Goal: Task Accomplishment & Management: Complete application form

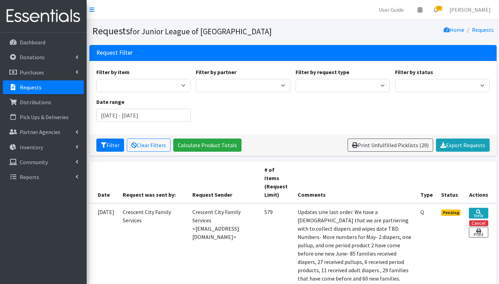
click at [37, 88] on p "Requests" at bounding box center [31, 87] width 22 height 7
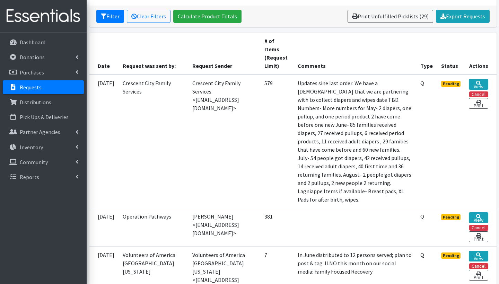
scroll to position [137, 0]
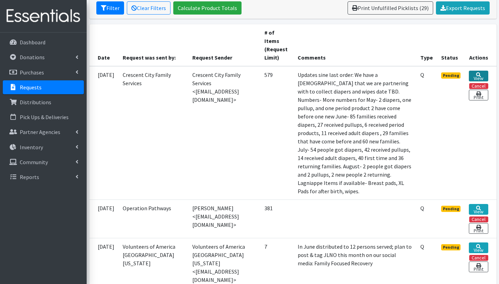
click at [480, 74] on icon at bounding box center [478, 74] width 5 height 5
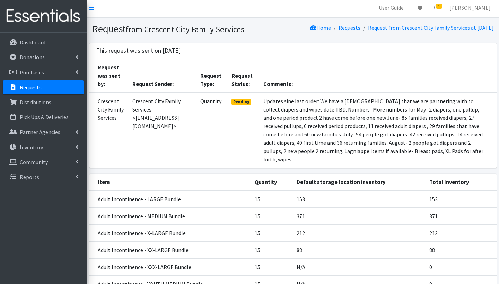
scroll to position [4, 0]
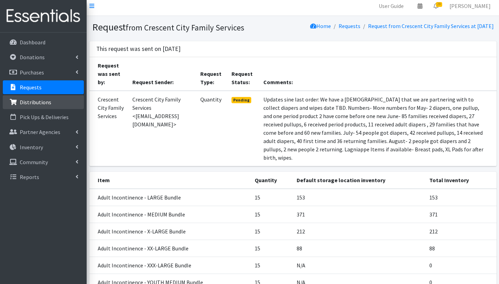
click at [20, 104] on p "Distributions" at bounding box center [36, 102] width 32 height 7
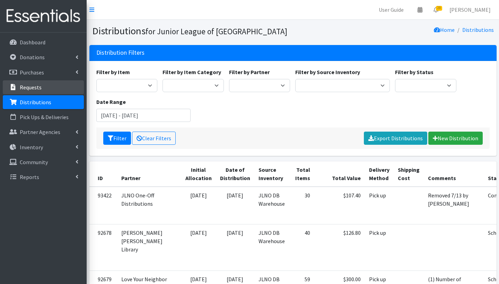
click at [22, 85] on p "Requests" at bounding box center [31, 87] width 22 height 7
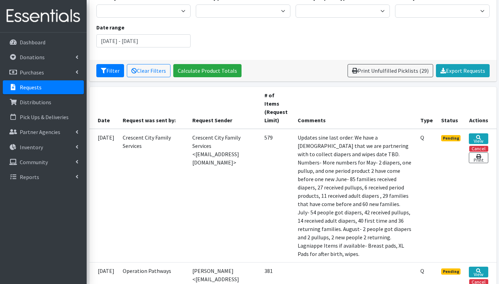
scroll to position [92, 0]
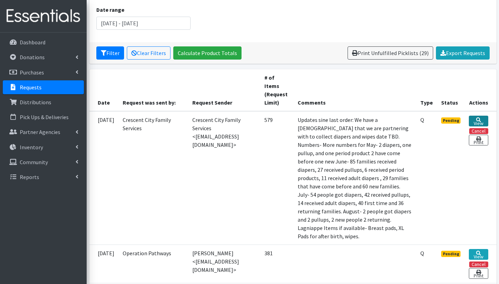
click at [482, 120] on link "View" at bounding box center [478, 121] width 19 height 11
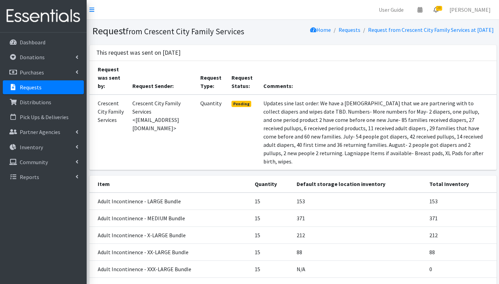
click at [442, 9] on span "29" at bounding box center [439, 8] width 6 height 5
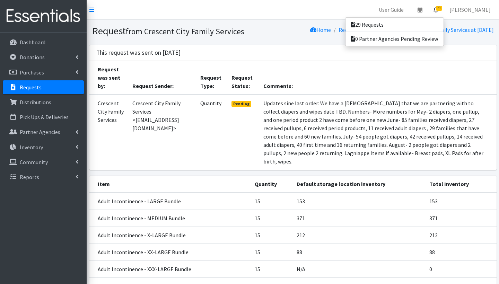
click at [442, 9] on span "29" at bounding box center [439, 8] width 6 height 5
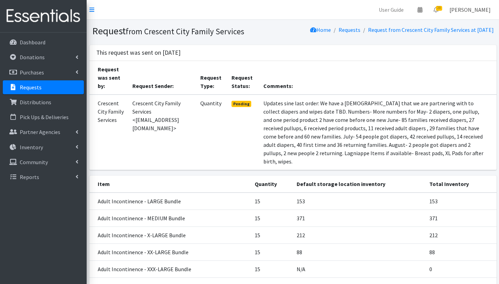
click at [469, 9] on link "[PERSON_NAME]" at bounding box center [470, 10] width 52 height 14
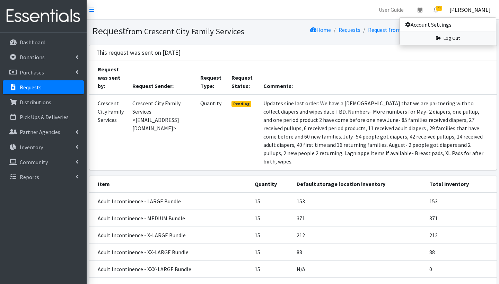
click at [454, 39] on link "Log Out" at bounding box center [448, 38] width 96 height 13
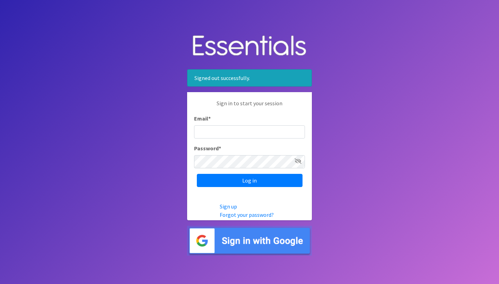
click at [228, 130] on input "Email *" at bounding box center [249, 131] width 111 height 13
click at [380, 124] on body "Signed out successfully. Sign in to start your session Email * Password * Log i…" at bounding box center [249, 142] width 499 height 284
click at [244, 134] on input "Email *" at bounding box center [249, 131] width 111 height 13
type input "diaperbank@jlno.org"
click at [301, 163] on icon at bounding box center [298, 161] width 7 height 6
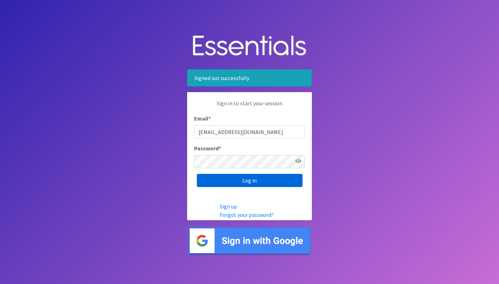
click at [260, 184] on input "Log in" at bounding box center [250, 180] width 106 height 13
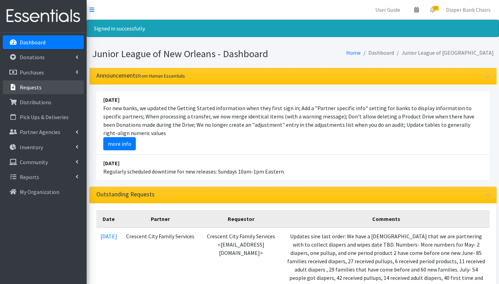
click at [51, 89] on link "Requests" at bounding box center [43, 87] width 81 height 14
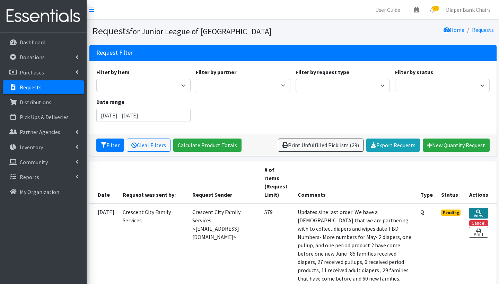
click at [474, 212] on link "View" at bounding box center [478, 213] width 19 height 11
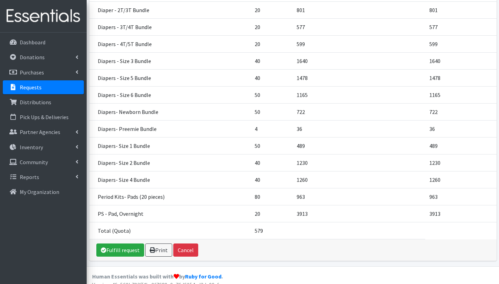
scroll to position [310, 0]
click at [119, 244] on link "Fulfill request" at bounding box center [120, 250] width 48 height 13
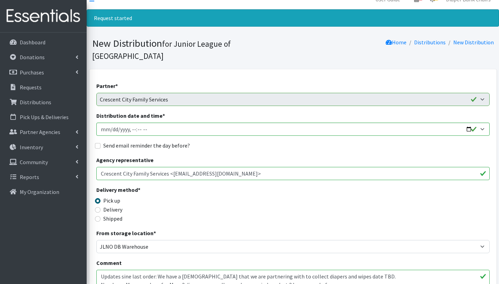
scroll to position [10, 0]
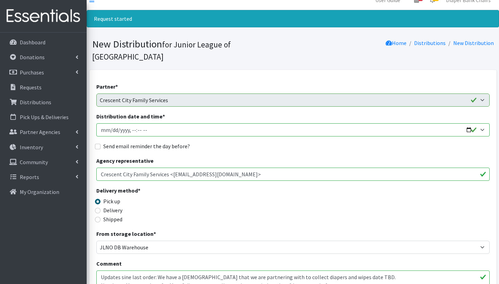
click at [240, 123] on input "Distribution date and time *" at bounding box center [292, 129] width 393 height 13
click at [196, 123] on input "Distribution date and time *" at bounding box center [292, 129] width 393 height 13
click at [139, 123] on input "Distribution date and time *" at bounding box center [292, 129] width 393 height 13
click at [130, 123] on input "Distribution date and time *" at bounding box center [292, 129] width 393 height 13
click at [147, 123] on input "Distribution date and time *" at bounding box center [292, 129] width 393 height 13
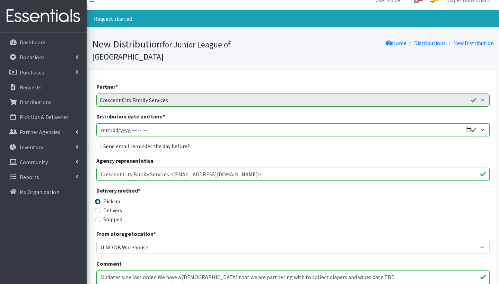
type input "2025-08-22T09:00"
click at [171, 123] on input "Distribution date and time *" at bounding box center [292, 129] width 393 height 13
click at [210, 142] on div "Send email reminder the day before?" at bounding box center [292, 146] width 393 height 8
click at [99, 144] on input "Send email reminder the day before?" at bounding box center [98, 147] width 6 height 6
checkbox input "true"
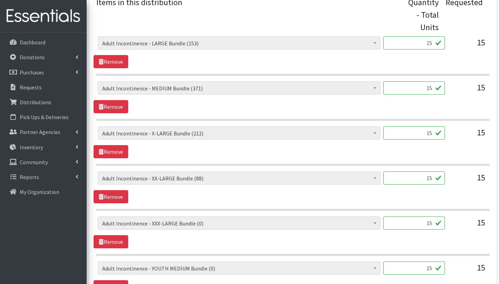
scroll to position [312, 0]
click at [113, 235] on link "Remove" at bounding box center [111, 241] width 35 height 13
click at [109, 235] on link "Remove" at bounding box center [111, 241] width 35 height 13
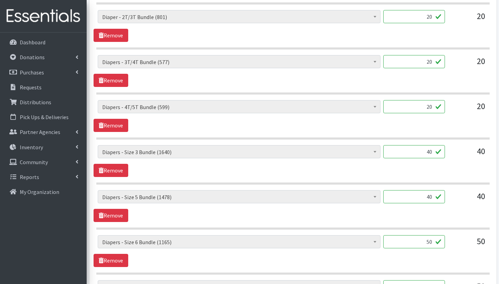
scroll to position [564, 0]
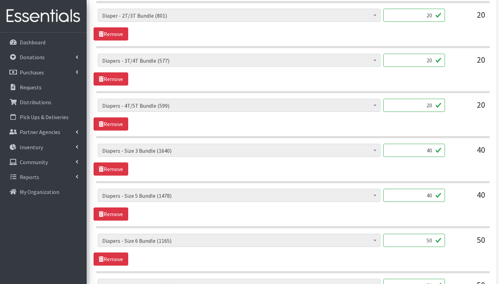
click at [432, 144] on input "40" at bounding box center [414, 150] width 62 height 13
click at [331, 158] on div "AI- Guards (mens) (188) AI- Other (104) AI- Youth L (387) AI- Youth M (0) AI- Y…" at bounding box center [293, 160] width 399 height 32
click at [432, 144] on input "40" at bounding box center [414, 150] width 62 height 13
click at [431, 189] on input "40" at bounding box center [414, 195] width 62 height 13
click at [431, 144] on input "40" at bounding box center [414, 150] width 62 height 13
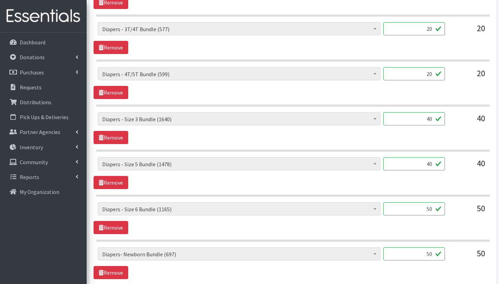
scroll to position [597, 0]
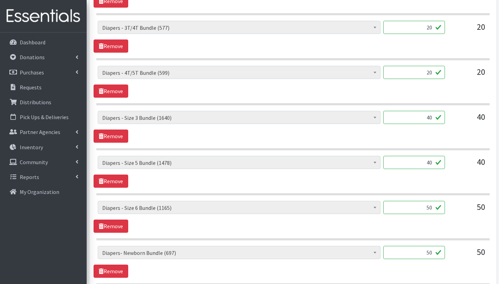
click at [433, 156] on input "40" at bounding box center [414, 162] width 62 height 13
type input "4"
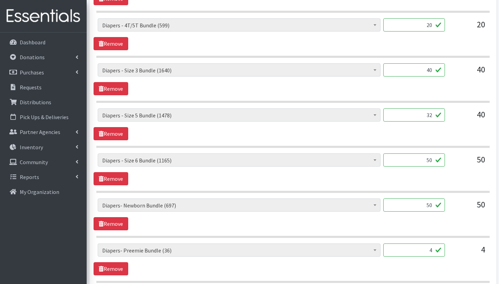
scroll to position [645, 0]
type input "32"
click at [433, 154] on input "50" at bounding box center [414, 160] width 62 height 13
type input "5"
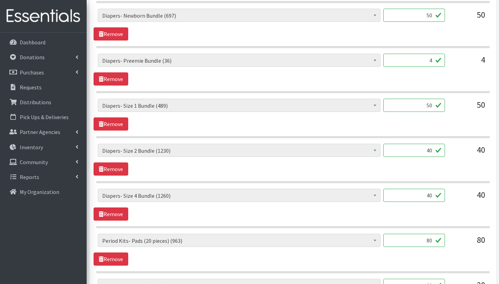
scroll to position [837, 0]
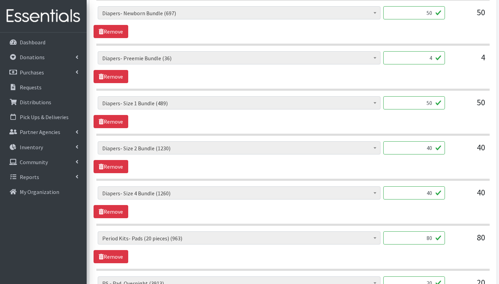
type input "40"
click at [434, 187] on input "40" at bounding box center [414, 193] width 62 height 13
type input "4"
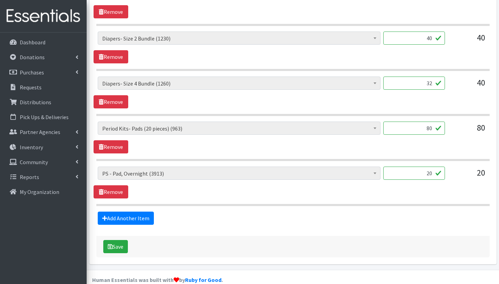
scroll to position [947, 0]
type input "32"
click at [123, 241] on button "Save" at bounding box center [115, 247] width 25 height 13
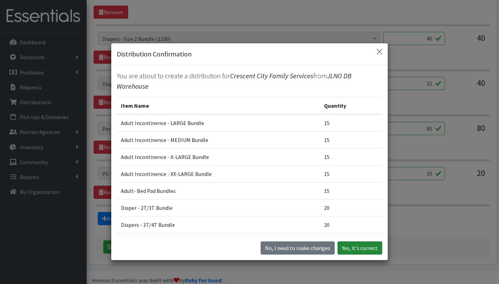
click at [363, 246] on button "Yes, it's correct" at bounding box center [360, 248] width 45 height 13
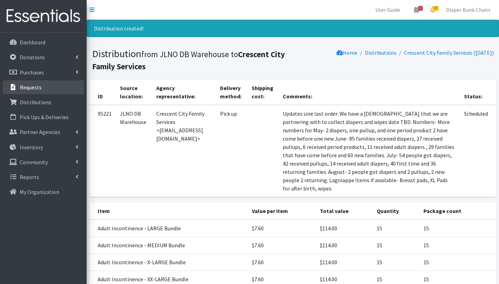
click at [43, 88] on link "Requests" at bounding box center [43, 87] width 81 height 14
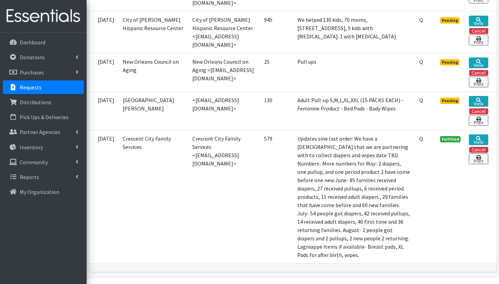
scroll to position [1282, 0]
click at [484, 154] on link "Print" at bounding box center [478, 159] width 19 height 11
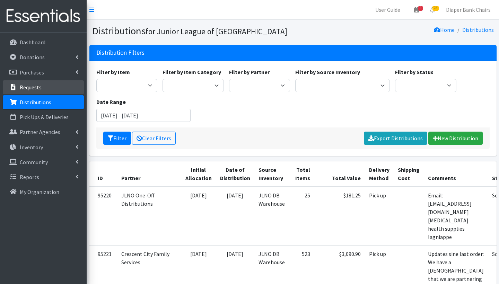
click at [38, 87] on p "Requests" at bounding box center [31, 87] width 22 height 7
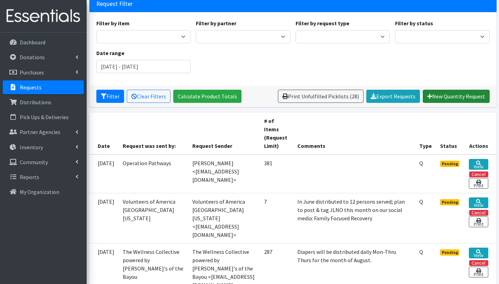
scroll to position [51, 0]
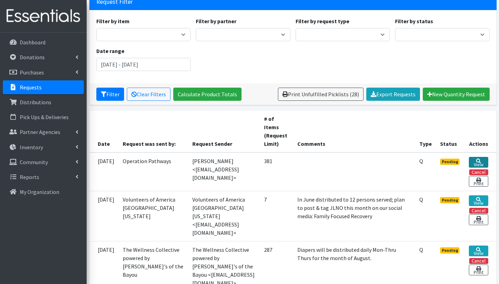
click at [479, 162] on link "View" at bounding box center [478, 162] width 19 height 11
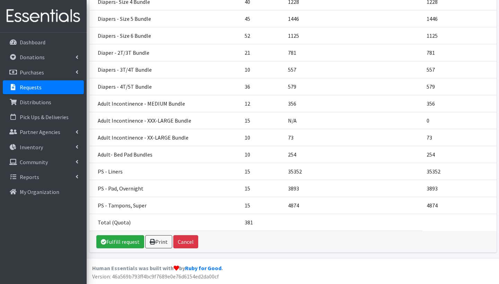
scroll to position [192, 0]
click at [110, 244] on link "Fulfill request" at bounding box center [120, 242] width 48 height 13
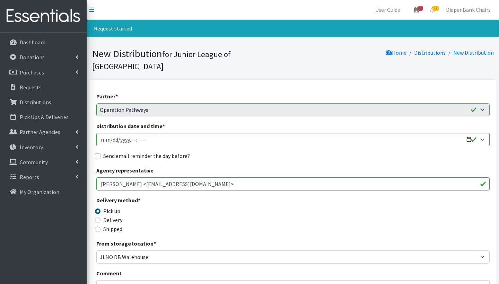
click at [197, 133] on input "Distribution date and time *" at bounding box center [292, 139] width 393 height 13
click at [139, 133] on input "Distribution date and time *" at bounding box center [292, 139] width 393 height 13
click at [133, 133] on input "Distribution date and time *" at bounding box center [292, 139] width 393 height 13
type input "2025-08-22T09:00"
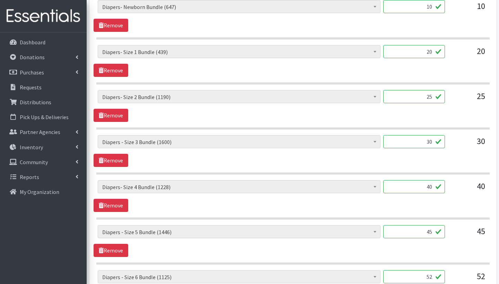
scroll to position [340, 0]
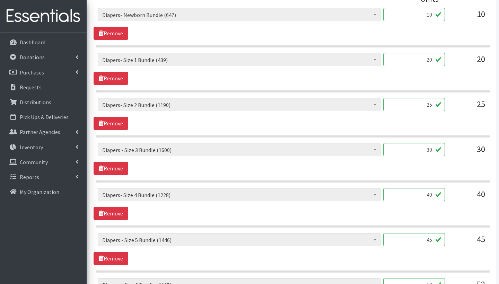
click at [432, 143] on input "30" at bounding box center [414, 149] width 62 height 13
type input "3"
click at [326, 163] on section "AI- Guards (mens) (188) AI- Other (104) AI- Youth L (387) AI- Youth M (0) AI- Y…" at bounding box center [292, 163] width 393 height 40
click at [432, 143] on input "23" at bounding box center [414, 149] width 62 height 13
type input "2"
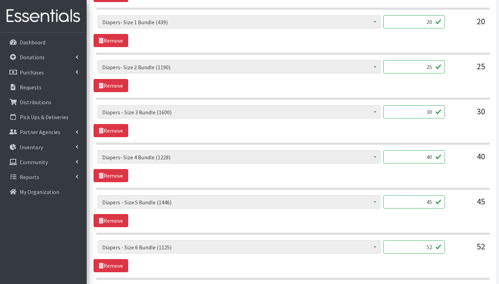
scroll to position [379, 0]
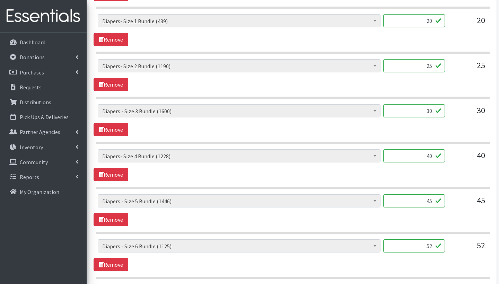
type input "30"
click at [433, 149] on input "40" at bounding box center [414, 155] width 62 height 13
type input "4"
type input "32"
click at [399, 168] on div "AI- Guards (mens) (188) AI- Other (104) AI- Youth L (387) AI- Youth M (0) AI- Y…" at bounding box center [293, 165] width 399 height 32
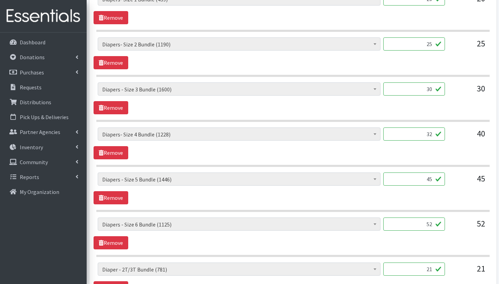
scroll to position [401, 0]
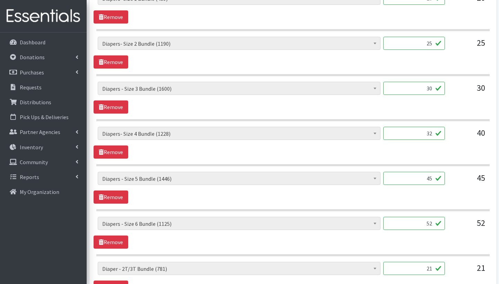
click at [433, 172] on input "45" at bounding box center [414, 178] width 62 height 13
type input "4"
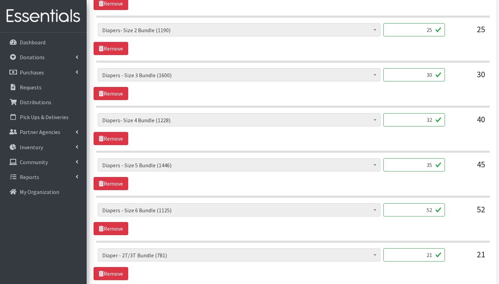
scroll to position [420, 0]
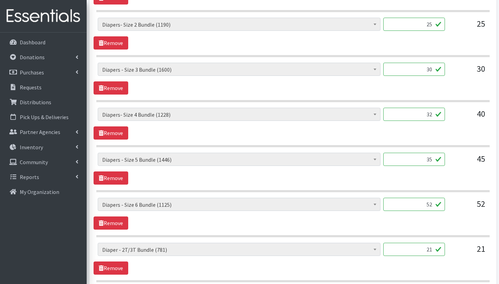
type input "35"
click at [433, 198] on input "52" at bounding box center [414, 204] width 62 height 13
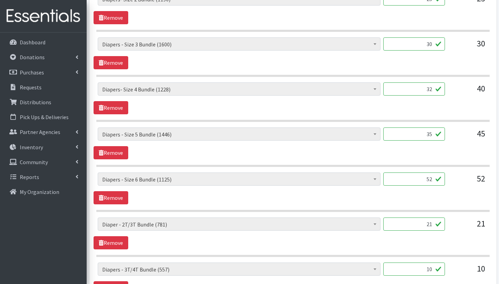
scroll to position [448, 0]
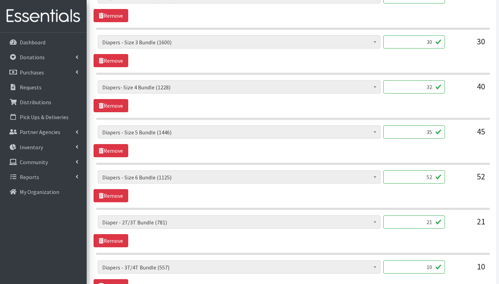
type input "5"
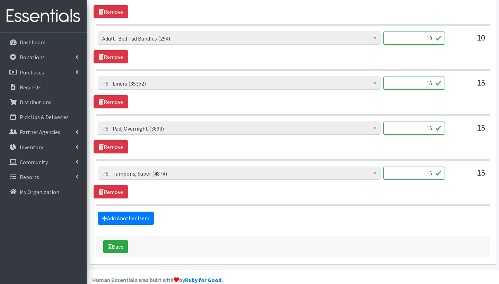
scroll to position [902, 0]
type input "40"
click at [118, 241] on button "Save" at bounding box center [115, 247] width 25 height 13
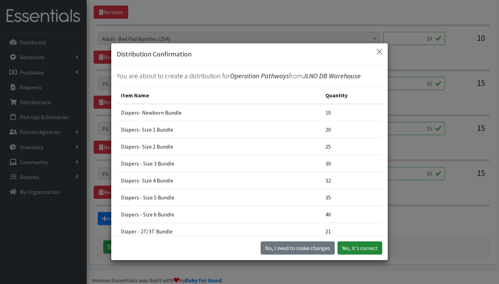
click at [358, 249] on button "Yes, it's correct" at bounding box center [360, 248] width 45 height 13
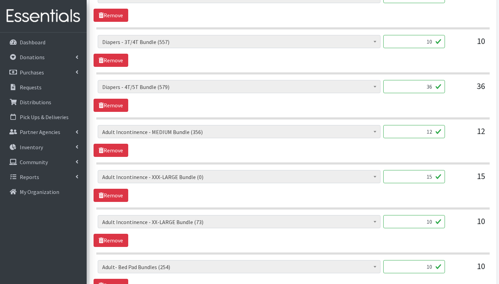
scroll to position [692, 0]
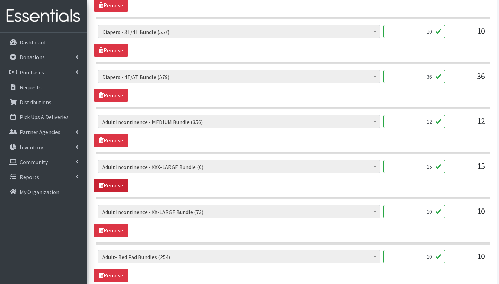
click at [111, 179] on link "Remove" at bounding box center [111, 185] width 35 height 13
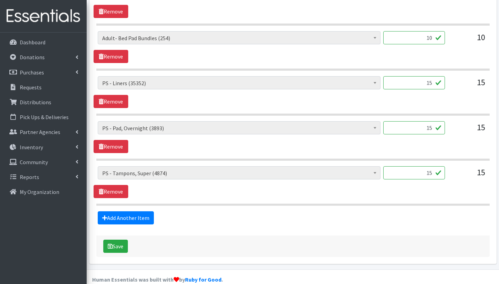
scroll to position [865, 0]
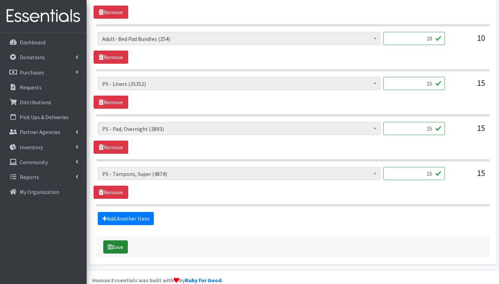
click at [116, 241] on button "Save" at bounding box center [115, 247] width 25 height 13
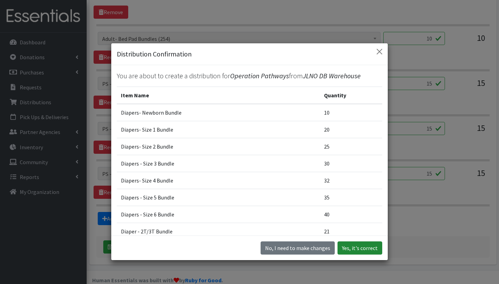
click at [367, 249] on button "Yes, it's correct" at bounding box center [360, 248] width 45 height 13
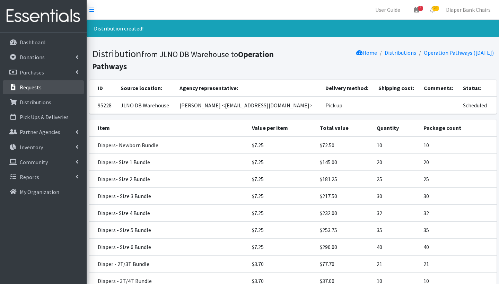
click at [54, 88] on link "Requests" at bounding box center [43, 87] width 81 height 14
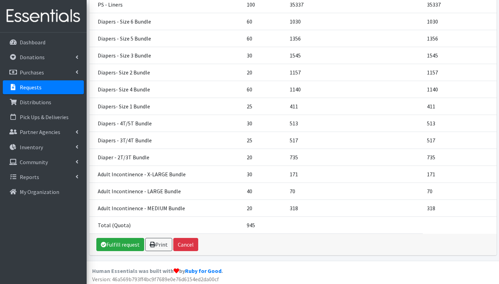
scroll to position [260, 0]
click at [123, 241] on link "Fulfill request" at bounding box center [120, 245] width 48 height 13
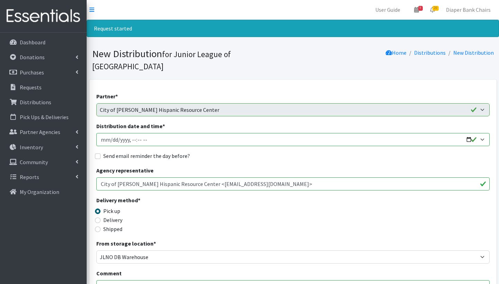
click at [115, 133] on input "Distribution date and time *" at bounding box center [292, 139] width 393 height 13
click at [130, 133] on input "Distribution date and time *" at bounding box center [292, 139] width 393 height 13
type input "[DATE]T09:00"
click at [216, 152] on div "Send email reminder the day before?" at bounding box center [292, 156] width 393 height 8
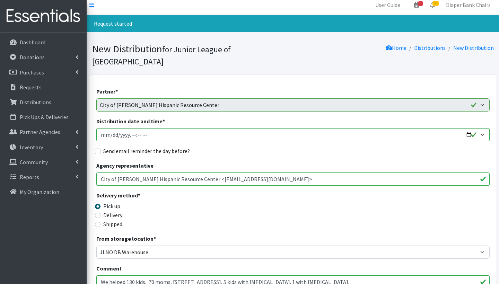
scroll to position [6, 0]
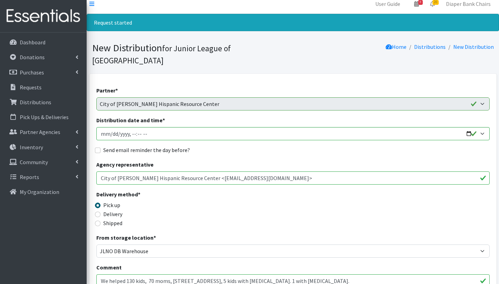
click at [98, 148] on input "Send email reminder the day before?" at bounding box center [98, 151] width 6 height 6
checkbox input "true"
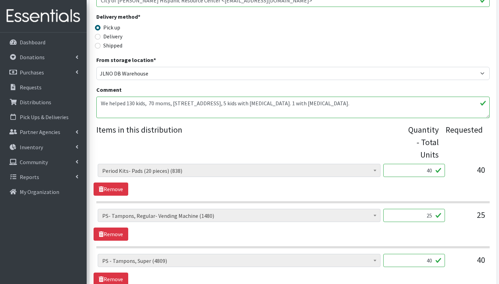
scroll to position [197, 0]
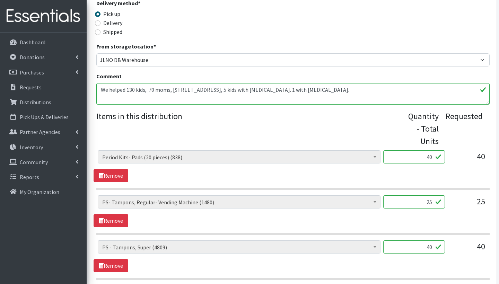
click at [224, 214] on div "AI- Guards (mens) (188) AI- Other (104) AI- Youth L (387) AI- Youth M (0) AI- Y…" at bounding box center [293, 212] width 399 height 32
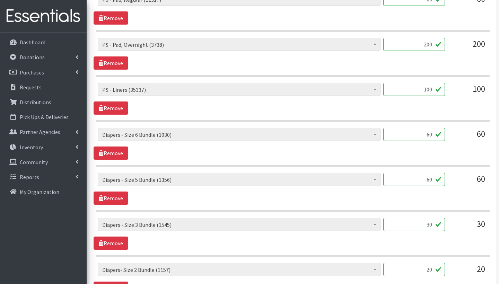
scroll to position [534, 0]
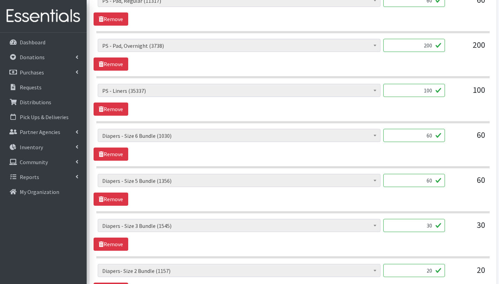
click at [433, 174] on input "60" at bounding box center [414, 180] width 62 height 13
type input "6"
type input "45"
click at [432, 129] on input "60" at bounding box center [414, 135] width 62 height 13
type input "6"
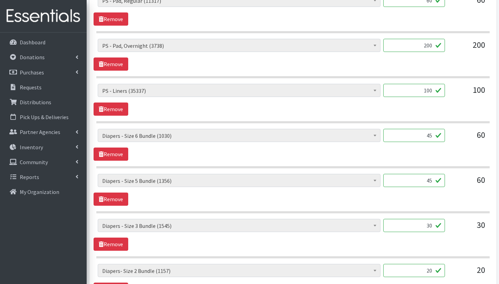
type input "45"
click at [421, 141] on div "AI- Guards (mens) (188) AI- Other (104) AI- Youth L (387) AI- Youth M (0) AI- Y…" at bounding box center [293, 145] width 399 height 32
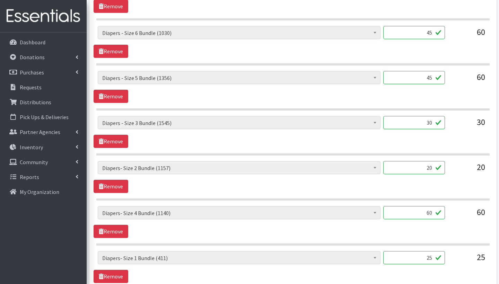
scroll to position [641, 0]
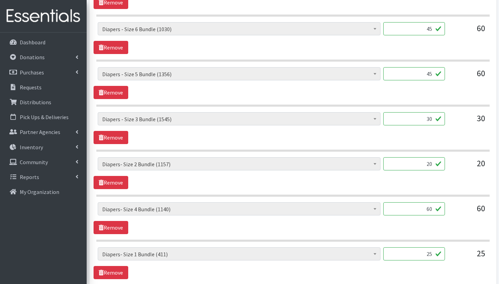
click at [431, 202] on input "60" at bounding box center [414, 208] width 62 height 13
type input "6"
type input "45"
click at [430, 211] on div "AI- Guards (mens) (188) AI- Other (104) AI- Youth L (387) AI- Youth M (0) AI- Y…" at bounding box center [293, 218] width 399 height 32
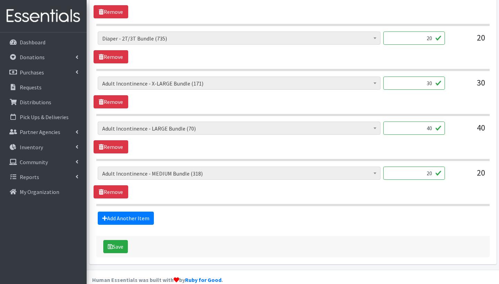
scroll to position [992, 0]
click at [121, 241] on button "Save" at bounding box center [115, 247] width 25 height 13
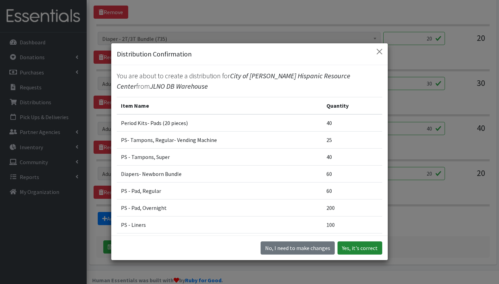
click at [363, 248] on button "Yes, it's correct" at bounding box center [360, 248] width 45 height 13
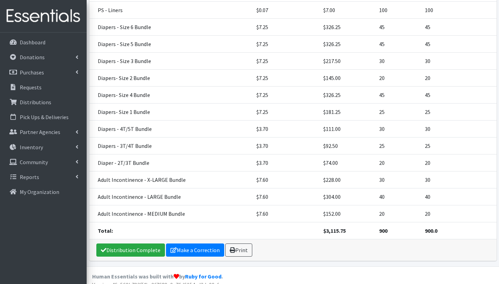
scroll to position [262, 0]
click at [146, 244] on link "Distribution Complete" at bounding box center [130, 250] width 69 height 13
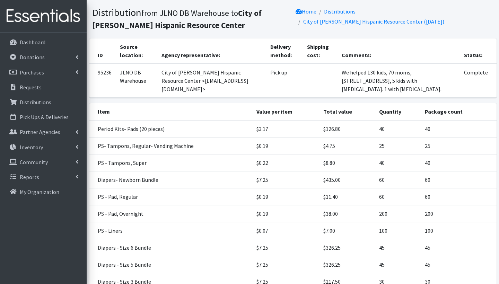
scroll to position [0, 0]
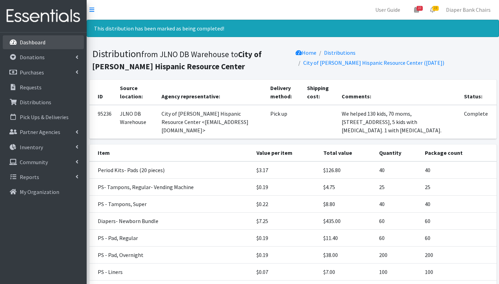
click at [47, 45] on link "Dashboard" at bounding box center [43, 42] width 81 height 14
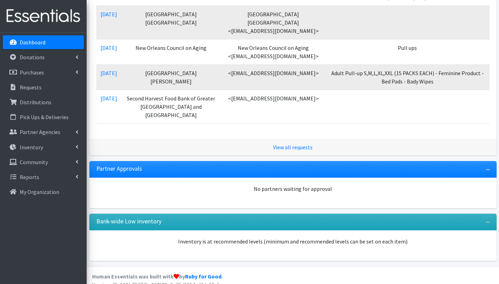
scroll to position [629, 0]
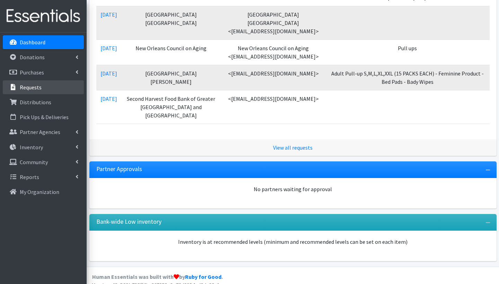
click at [36, 90] on p "Requests" at bounding box center [31, 87] width 22 height 7
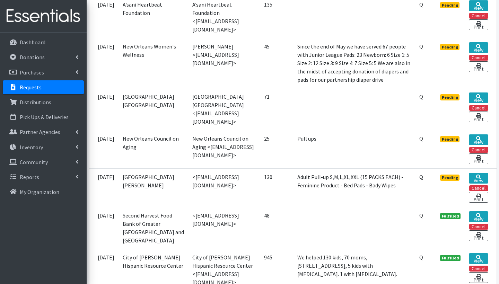
scroll to position [710, 0]
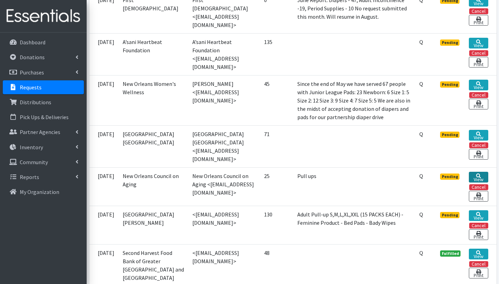
click at [480, 172] on link "View" at bounding box center [478, 177] width 19 height 11
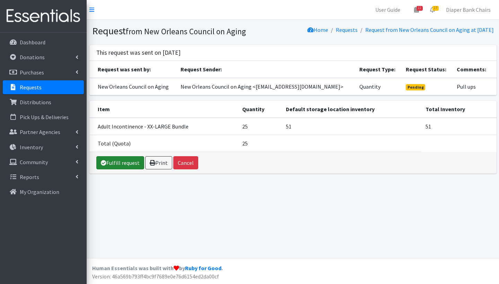
click at [131, 164] on link "Fulfill request" at bounding box center [120, 162] width 48 height 13
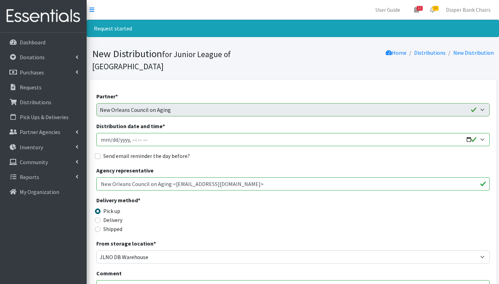
click at [117, 133] on input "Distribution date and time *" at bounding box center [292, 139] width 393 height 13
click at [111, 133] on input "Distribution date and time *" at bounding box center [292, 139] width 393 height 13
click at [166, 133] on input "Distribution date and time *" at bounding box center [292, 139] width 393 height 13
click at [133, 133] on input "Distribution date and time *" at bounding box center [292, 139] width 393 height 13
click at [140, 133] on input "Distribution date and time *" at bounding box center [292, 139] width 393 height 13
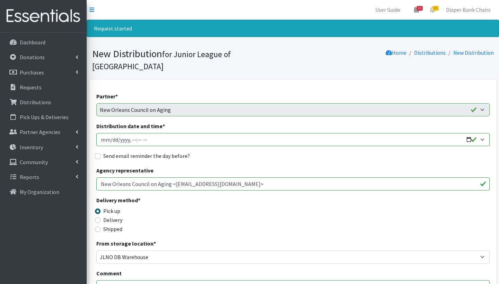
click at [147, 133] on input "Distribution date and time *" at bounding box center [292, 139] width 393 height 13
type input "[DATE]T09:00"
click at [215, 219] on div "Delivery method * Pick up Delivery Shipped Shipping cost" at bounding box center [292, 217] width 393 height 43
click at [98, 154] on input "Send email reminder the day before?" at bounding box center [98, 157] width 6 height 6
checkbox input "true"
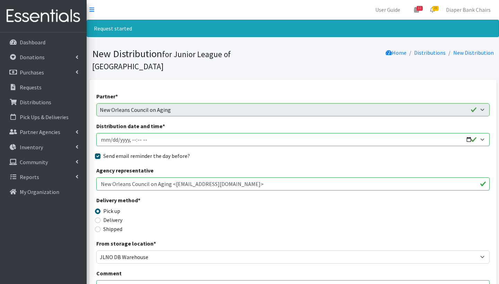
click at [197, 199] on div "Delivery method * Pick up Delivery Shipped Shipping cost" at bounding box center [292, 217] width 393 height 43
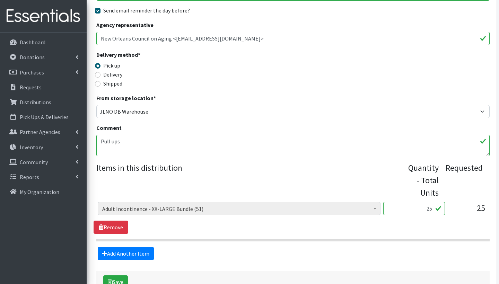
scroll to position [147, 0]
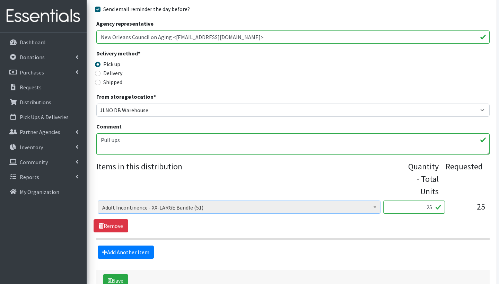
click at [372, 201] on span at bounding box center [375, 206] width 7 height 11
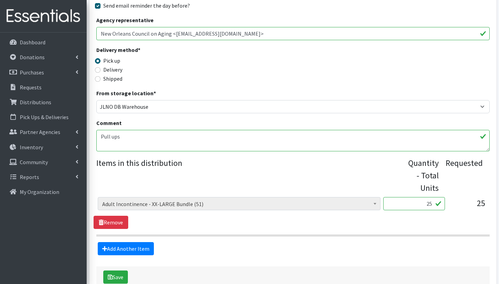
click at [433, 197] on input "25" at bounding box center [414, 203] width 62 height 13
type input "2"
type input "10"
click at [242, 267] on div "Save" at bounding box center [292, 277] width 393 height 21
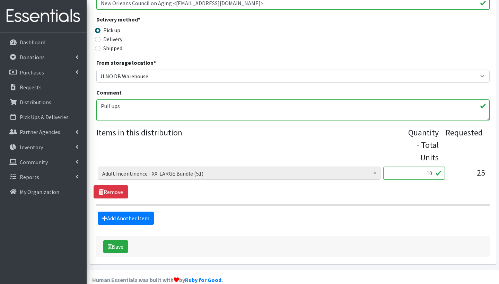
scroll to position [181, 0]
click at [119, 241] on button "Save" at bounding box center [115, 247] width 25 height 13
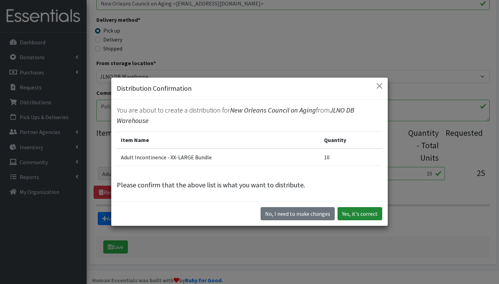
click at [367, 212] on button "Yes, it's correct" at bounding box center [360, 213] width 45 height 13
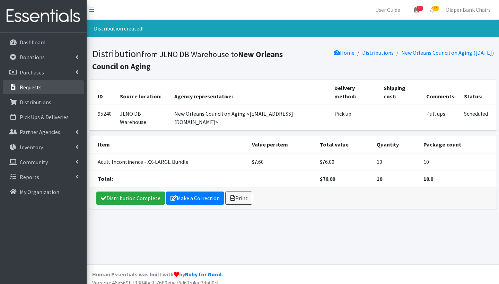
click at [41, 90] on link "Requests" at bounding box center [43, 87] width 81 height 14
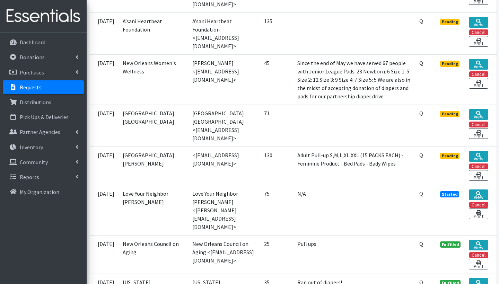
scroll to position [596, 0]
click at [481, 157] on link "View" at bounding box center [478, 157] width 19 height 11
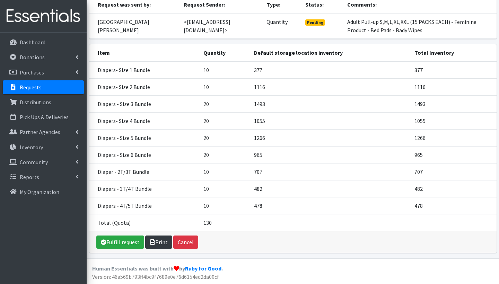
scroll to position [81, 0]
click at [112, 245] on link "Fulfill request" at bounding box center [120, 242] width 48 height 13
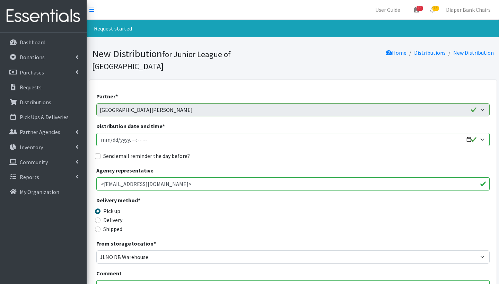
click at [107, 133] on input "Distribution date and time *" at bounding box center [292, 139] width 393 height 13
click at [112, 133] on input "Distribution date and time *" at bounding box center [292, 139] width 393 height 13
click at [131, 133] on input "Distribution date and time *" at bounding box center [292, 139] width 393 height 13
type input "2025-08-22T09:00"
click at [252, 152] on div "Send email reminder the day before?" at bounding box center [292, 156] width 393 height 8
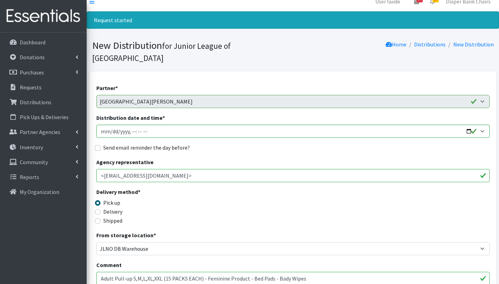
scroll to position [9, 0]
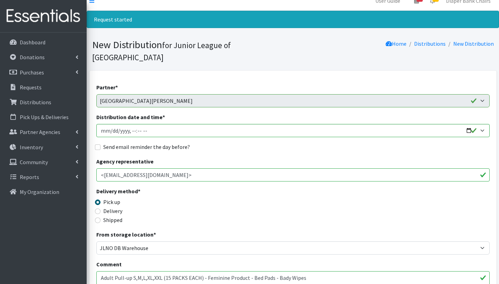
click at [100, 145] on input "Send email reminder the day before?" at bounding box center [98, 148] width 6 height 6
checkbox input "true"
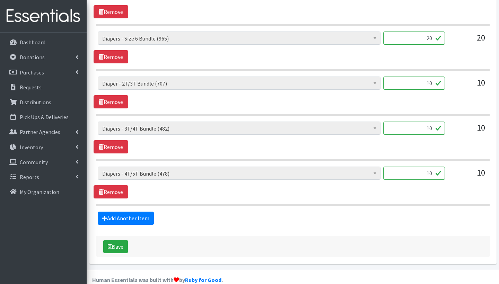
scroll to position [541, 0]
click at [120, 241] on button "Save" at bounding box center [115, 247] width 25 height 13
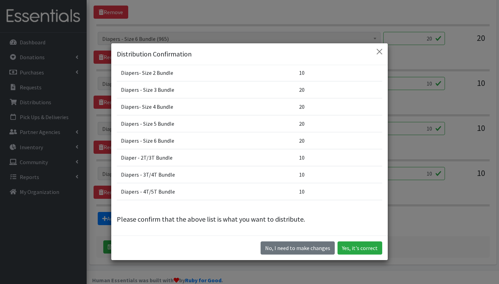
scroll to position [67, 0]
click at [361, 250] on button "Yes, it's correct" at bounding box center [360, 248] width 45 height 13
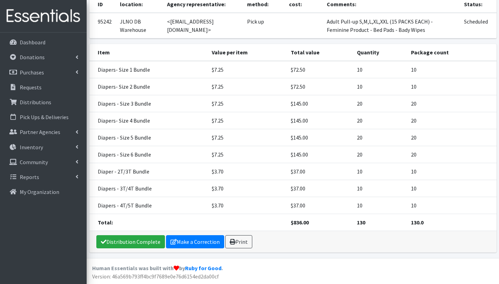
scroll to position [92, 0]
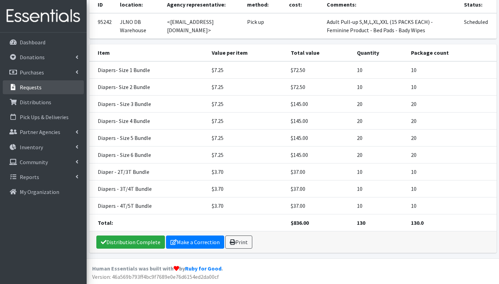
click at [40, 87] on p "Requests" at bounding box center [31, 87] width 22 height 7
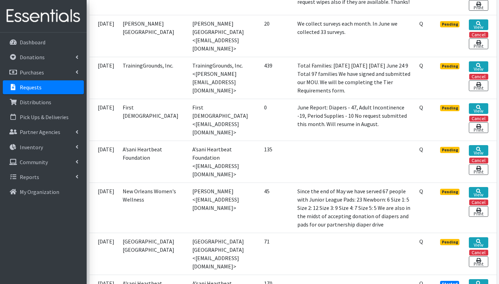
scroll to position [470, 0]
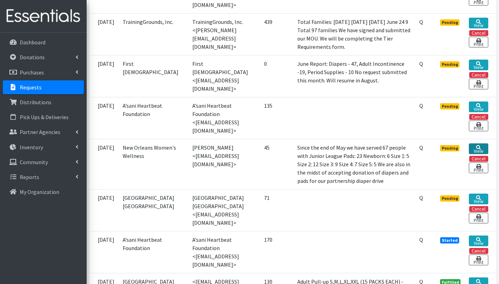
click at [476, 145] on icon at bounding box center [478, 147] width 5 height 5
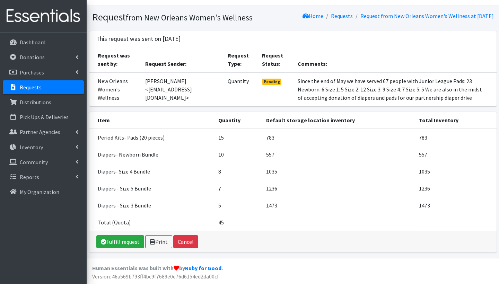
scroll to position [30, 0]
click at [120, 241] on link "Fulfill request" at bounding box center [120, 241] width 48 height 13
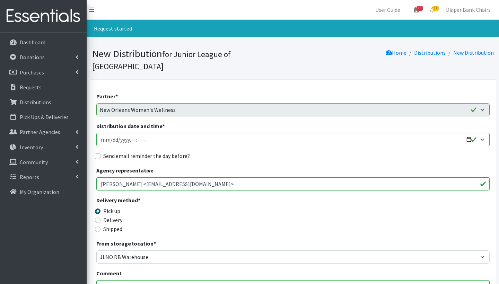
click at [108, 133] on input "Distribution date and time *" at bounding box center [292, 139] width 393 height 13
click at [112, 133] on input "Distribution date and time *" at bounding box center [292, 139] width 393 height 13
click at [195, 133] on input "Distribution date and time *" at bounding box center [292, 139] width 393 height 13
click at [133, 133] on input "Distribution date and time *" at bounding box center [292, 139] width 393 height 13
type input "[DATE]T09:00"
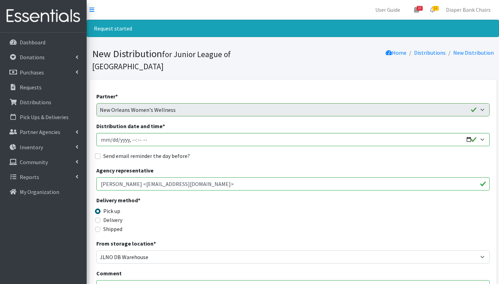
click at [100, 154] on input "Send email reminder the day before?" at bounding box center [98, 157] width 6 height 6
checkbox input "true"
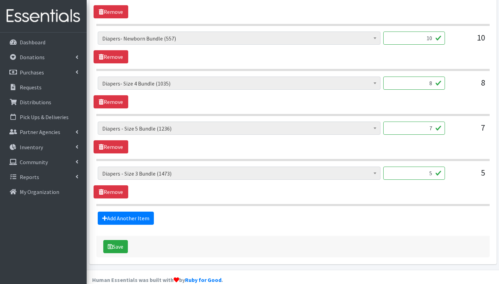
scroll to position [361, 0]
click at [119, 241] on button "Save" at bounding box center [115, 247] width 25 height 13
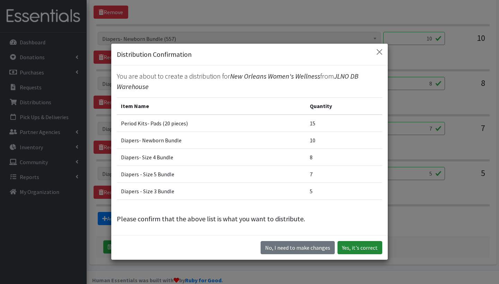
click at [371, 250] on button "Yes, it's correct" at bounding box center [360, 247] width 45 height 13
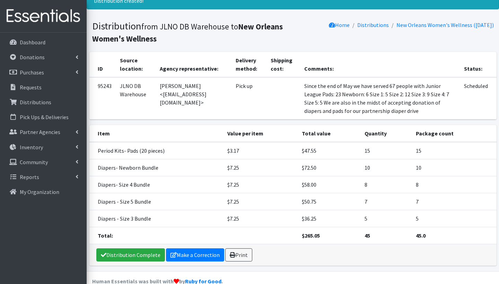
scroll to position [31, 0]
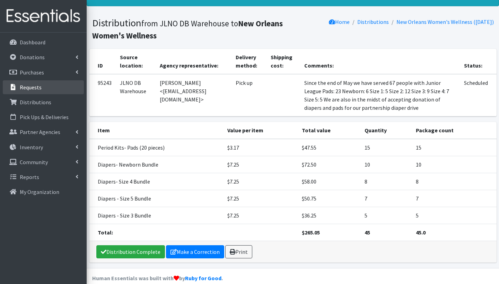
click at [39, 90] on p "Requests" at bounding box center [31, 87] width 22 height 7
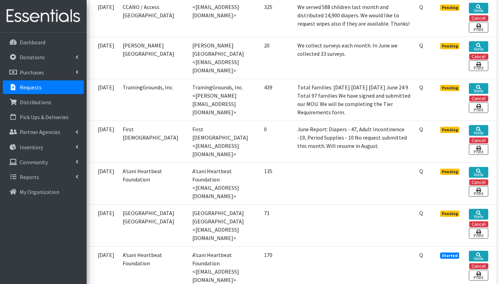
scroll to position [401, 0]
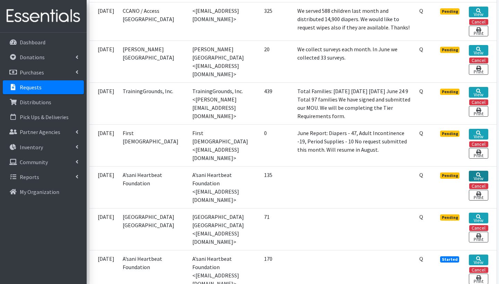
click at [477, 174] on icon at bounding box center [478, 175] width 5 height 5
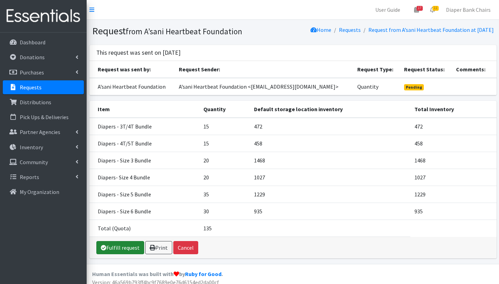
click at [119, 244] on link "Fulfill request" at bounding box center [120, 247] width 48 height 13
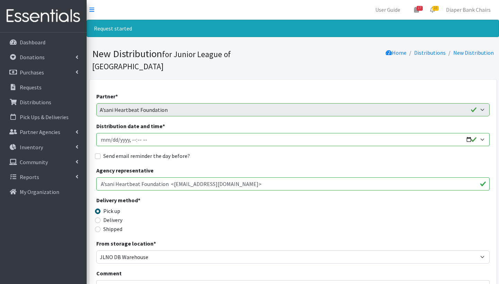
click at [111, 133] on input "Distribution date and time *" at bounding box center [292, 139] width 393 height 13
click at [132, 133] on input "Distribution date and time *" at bounding box center [292, 139] width 393 height 13
type input "[DATE]T09:00"
click div "Partner * A’sani Heartbeat Foundation CCANO / Access Pregnancy Center City of K…"
click input "Send email reminder the day before?"
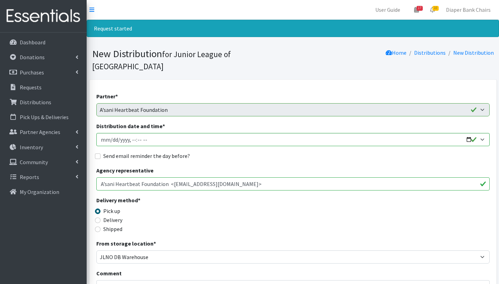
checkbox input "true"
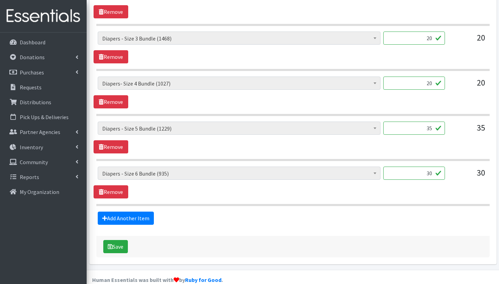
scroll to position [406, 0]
click button "Save"
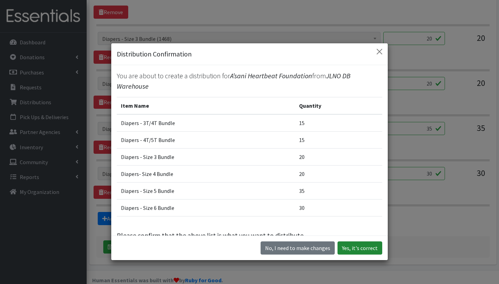
click button "Yes, it's correct"
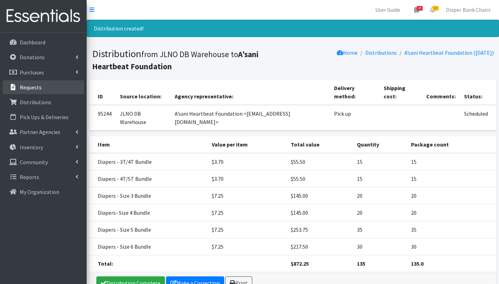
click p "Requests"
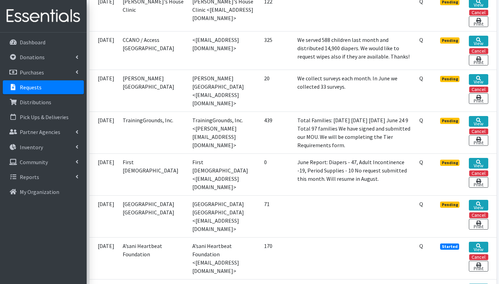
scroll to position [369, 0]
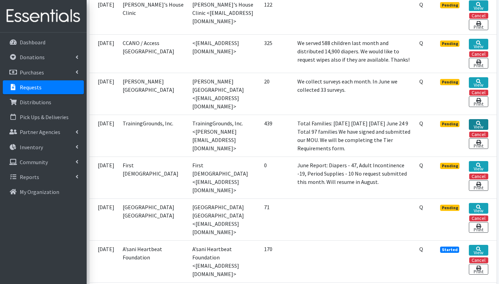
click at [478, 129] on link "View" at bounding box center [478, 124] width 19 height 11
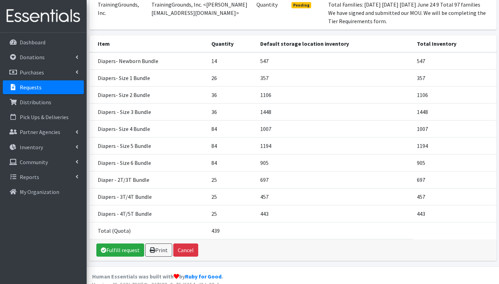
scroll to position [90, 0]
click at [123, 244] on link "Fulfill request" at bounding box center [120, 250] width 48 height 13
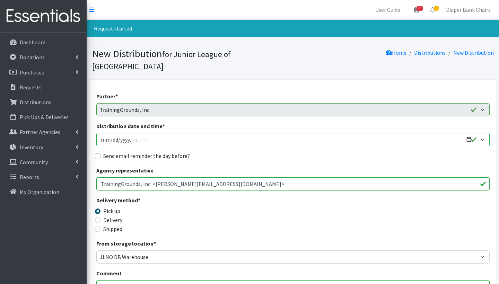
click at [111, 133] on input "Distribution date and time *" at bounding box center [292, 139] width 393 height 13
click at [132, 133] on input "Distribution date and time *" at bounding box center [292, 139] width 393 height 13
type input "[DATE]T09:00"
click at [98, 154] on input "Send email reminder the day before?" at bounding box center [98, 157] width 6 height 6
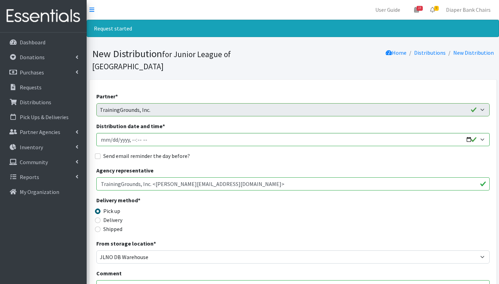
checkbox input "true"
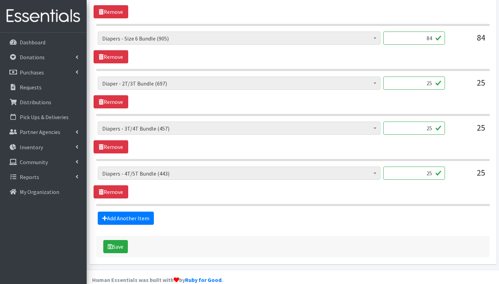
scroll to position [586, 0]
click at [116, 241] on button "Save" at bounding box center [115, 247] width 25 height 13
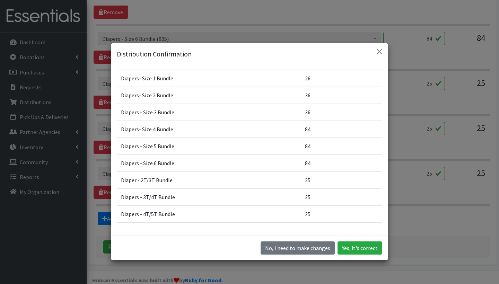
scroll to position [52, 0]
click at [378, 50] on button "Close" at bounding box center [379, 51] width 11 height 11
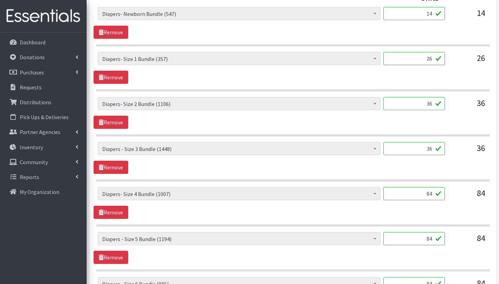
scroll to position [348, 0]
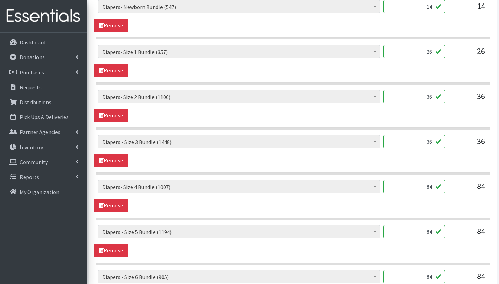
click at [432, 180] on input "84" at bounding box center [414, 186] width 62 height 13
type input "8"
type input "60"
click at [331, 188] on div "AI- Guards (mens) (188) AI- Other (104) AI- Youth L (387) AI- Youth M (0) AI- Y…" at bounding box center [293, 196] width 399 height 32
click at [432, 225] on input "84" at bounding box center [414, 231] width 62 height 13
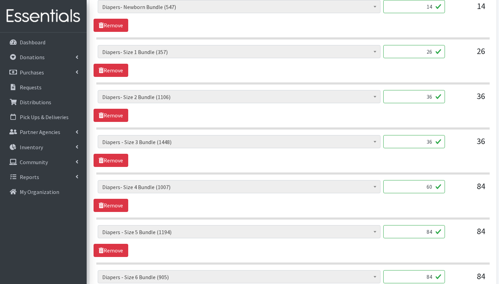
type input "8"
type input "60"
click at [389, 244] on div "AI- Guards (mens) (188) AI- Other (104) AI- Youth L (387) AI- Youth M (0) AI- Y…" at bounding box center [293, 241] width 399 height 32
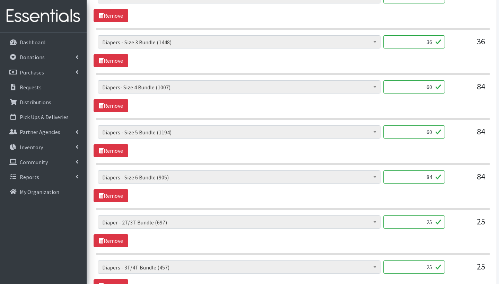
scroll to position [456, 0]
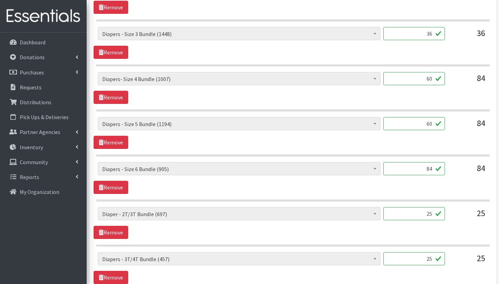
click at [433, 162] on input "84" at bounding box center [414, 168] width 62 height 13
type input "8"
type input "60"
click at [384, 176] on div "AI- Guards (mens) (188) AI- Other (104) AI- Youth L (387) AI- Youth M (0) AI- Y…" at bounding box center [293, 178] width 399 height 32
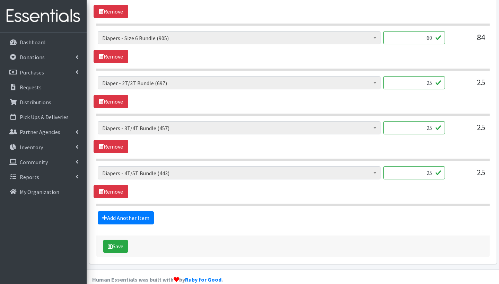
scroll to position [586, 0]
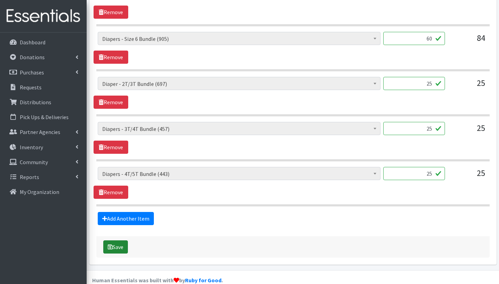
click at [122, 241] on button "Save" at bounding box center [115, 247] width 25 height 13
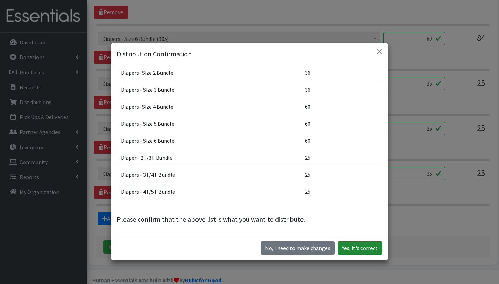
scroll to position [74, 0]
click at [364, 247] on button "Yes, it's correct" at bounding box center [360, 248] width 45 height 13
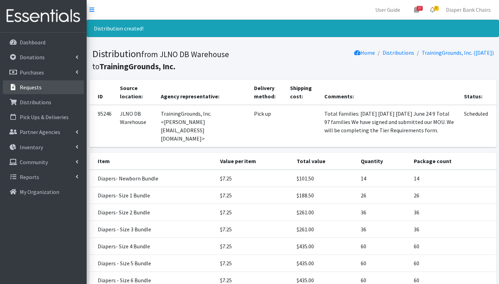
click at [35, 88] on p "Requests" at bounding box center [31, 87] width 22 height 7
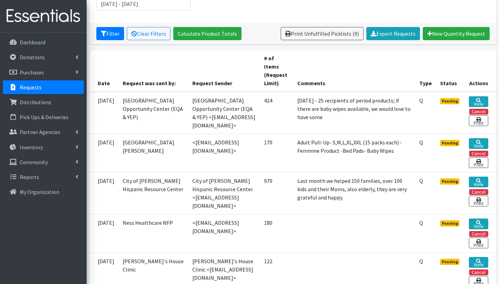
scroll to position [112, 0]
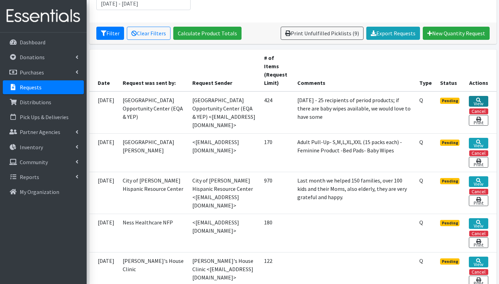
click at [482, 100] on link "View" at bounding box center [478, 101] width 19 height 11
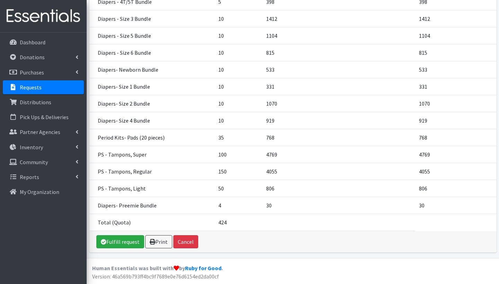
scroll to position [195, 0]
click at [115, 243] on link "Fulfill request" at bounding box center [120, 242] width 48 height 13
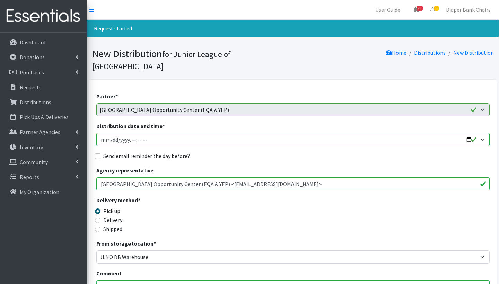
click at [113, 133] on input "Distribution date and time *" at bounding box center [292, 139] width 393 height 13
click at [132, 133] on input "Distribution date and time *" at bounding box center [292, 139] width 393 height 13
type input "[DATE]T09:00"
click at [213, 152] on div "Send email reminder the day before?" at bounding box center [292, 156] width 393 height 8
click at [99, 154] on input "Send email reminder the day before?" at bounding box center [98, 157] width 6 height 6
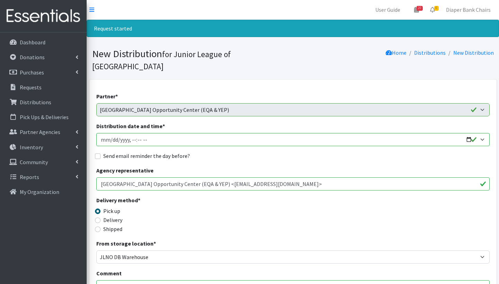
checkbox input "true"
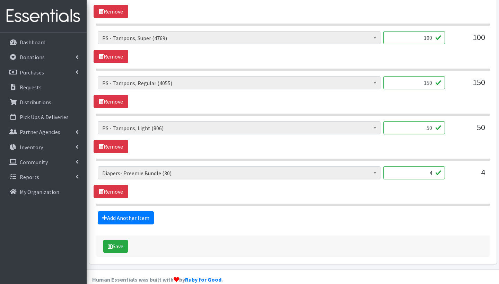
scroll to position [812, 0]
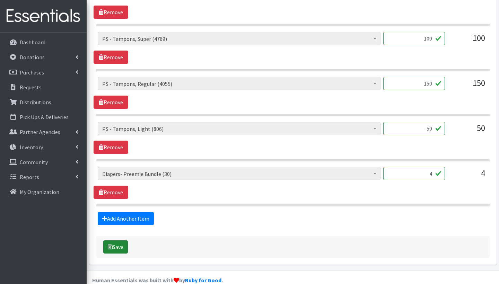
click at [114, 241] on button "Save" at bounding box center [115, 247] width 25 height 13
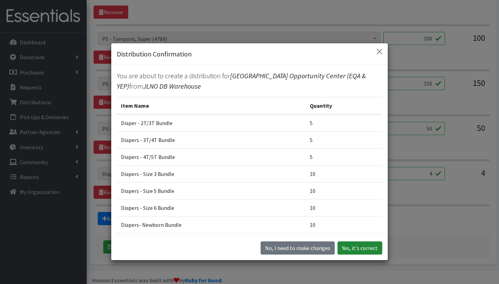
click at [366, 252] on button "Yes, it's correct" at bounding box center [360, 248] width 45 height 13
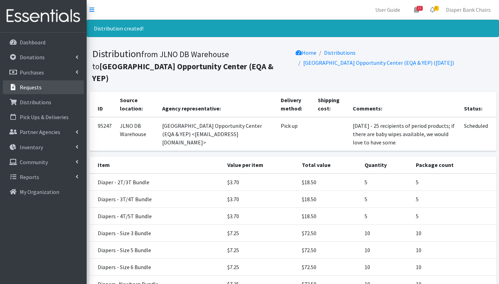
click at [37, 86] on p "Requests" at bounding box center [31, 87] width 22 height 7
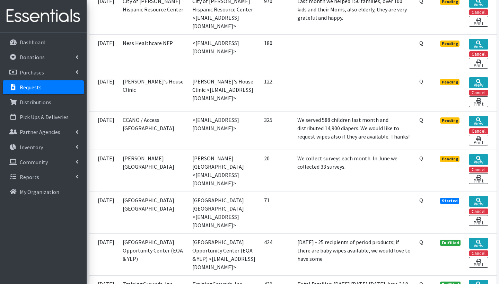
scroll to position [249, 0]
click at [478, 82] on link "View" at bounding box center [478, 83] width 19 height 11
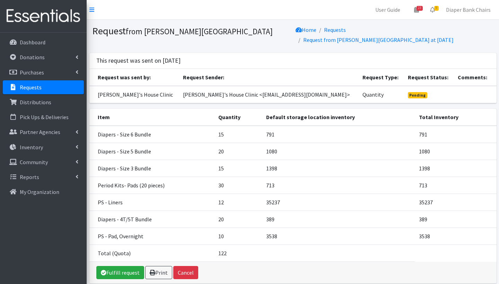
scroll to position [21, 0]
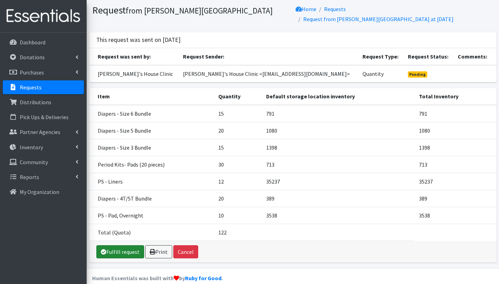
click at [117, 245] on link "Fulfill request" at bounding box center [120, 251] width 48 height 13
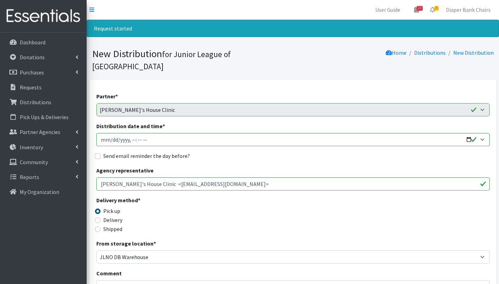
click at [111, 133] on input "Distribution date and time *" at bounding box center [292, 139] width 393 height 13
click at [171, 133] on input "Distribution date and time *" at bounding box center [292, 139] width 393 height 13
click at [131, 133] on input "Distribution date and time *" at bounding box center [292, 139] width 393 height 13
type input "[DATE]T09:00"
click at [225, 152] on div "Send email reminder the day before?" at bounding box center [292, 156] width 393 height 8
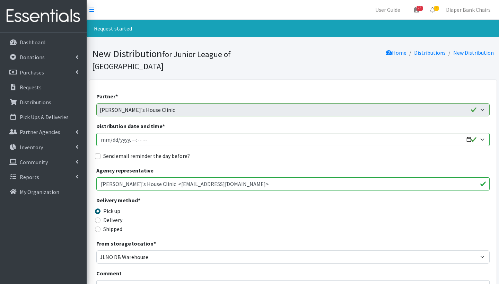
click at [100, 154] on input "Send email reminder the day before?" at bounding box center [98, 157] width 6 height 6
checkbox input "true"
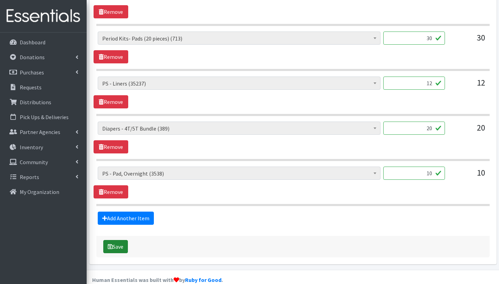
scroll to position [451, 0]
click at [117, 241] on button "Save" at bounding box center [115, 247] width 25 height 13
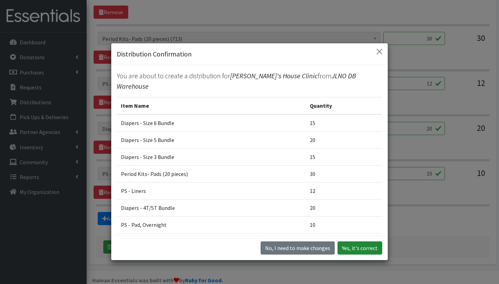
click at [368, 248] on button "Yes, it's correct" at bounding box center [360, 248] width 45 height 13
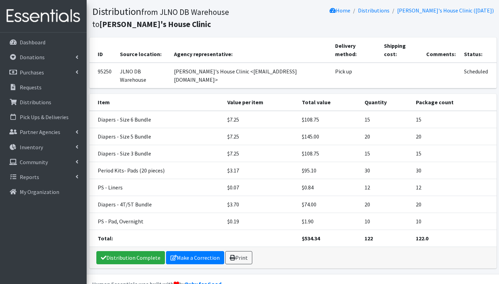
scroll to position [41, 0]
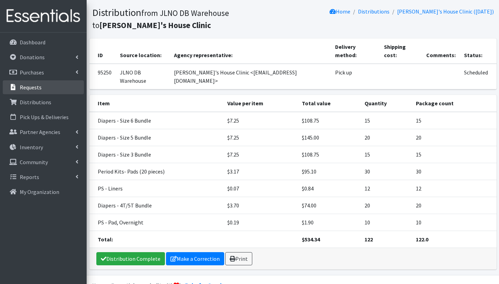
click at [52, 87] on link "Requests" at bounding box center [43, 87] width 81 height 14
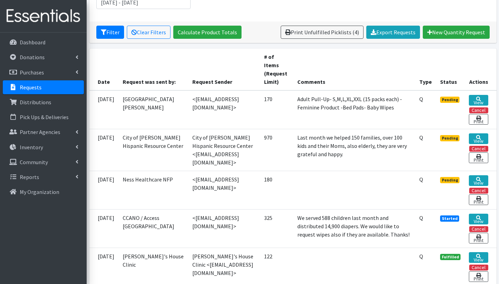
scroll to position [143, 0]
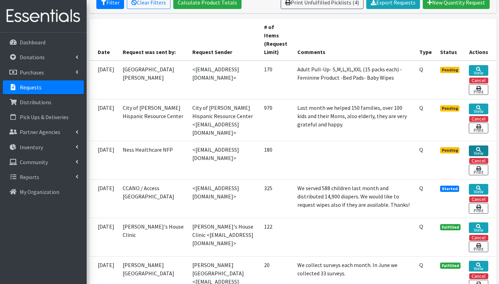
click at [481, 150] on link "View" at bounding box center [478, 151] width 19 height 11
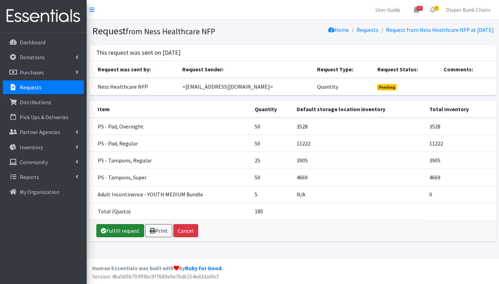
click at [127, 231] on link "Fulfill request" at bounding box center [120, 230] width 48 height 13
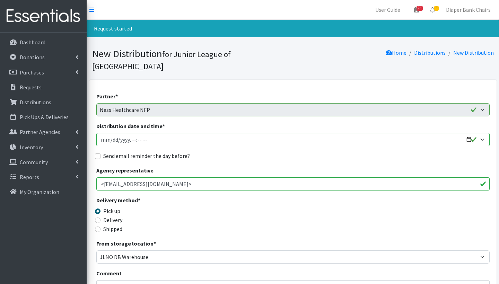
click at [109, 133] on input "Distribution date and time *" at bounding box center [292, 139] width 393 height 13
click at [131, 133] on input "Distribution date and time *" at bounding box center [292, 139] width 393 height 13
type input "[DATE]T09:00"
click at [220, 152] on fieldset "Send email reminder the day before?" at bounding box center [292, 156] width 393 height 9
click at [98, 154] on input "Send email reminder the day before?" at bounding box center [98, 157] width 6 height 6
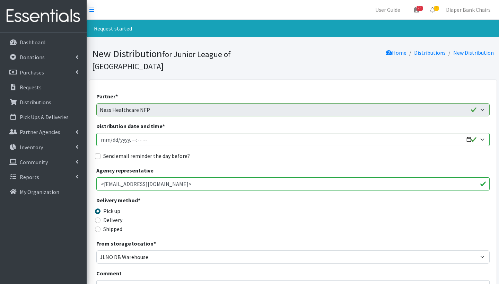
checkbox input "true"
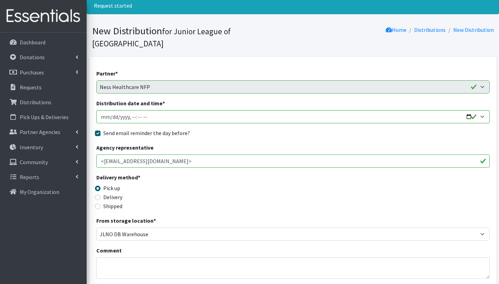
scroll to position [23, 0]
click at [113, 110] on input "Distribution date and time *" at bounding box center [292, 116] width 393 height 13
click at [282, 143] on div "Agency representative <lisas@thenesscenter.com>" at bounding box center [292, 155] width 393 height 24
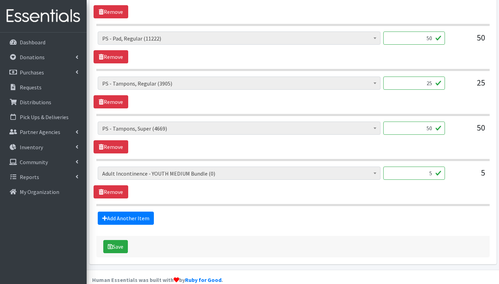
scroll to position [361, 0]
click at [116, 241] on button "Save" at bounding box center [115, 247] width 25 height 13
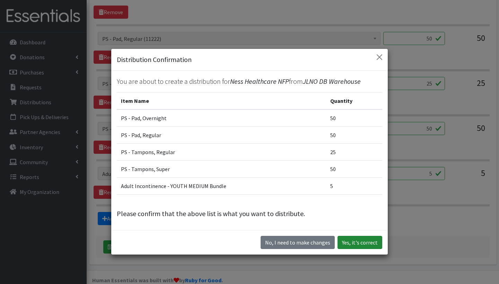
click at [354, 242] on button "Yes, it's correct" at bounding box center [360, 242] width 45 height 13
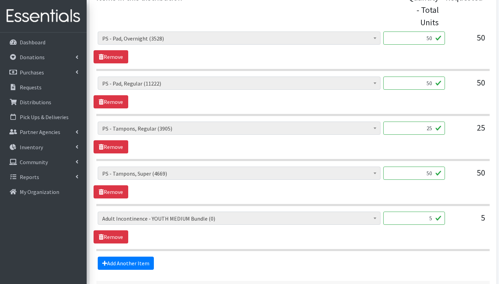
scroll to position [325, 0]
click at [115, 230] on link "Remove" at bounding box center [111, 236] width 35 height 13
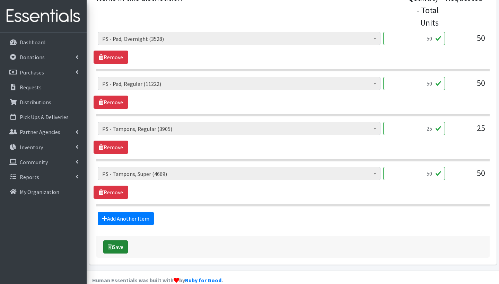
click at [118, 241] on button "Save" at bounding box center [115, 247] width 25 height 13
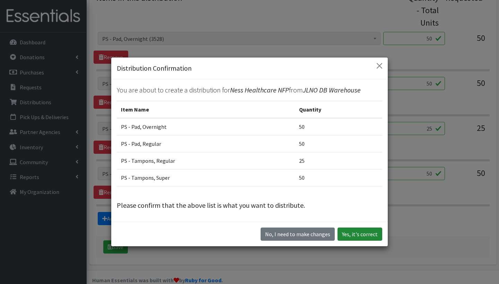
click at [356, 235] on button "Yes, it's correct" at bounding box center [360, 234] width 45 height 13
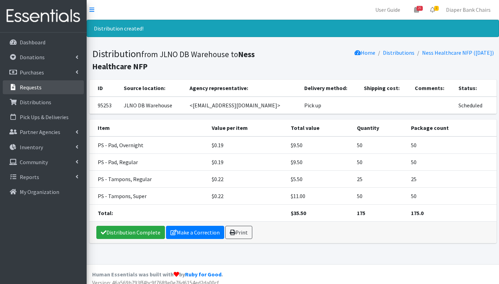
click at [48, 84] on link "Requests" at bounding box center [43, 87] width 81 height 14
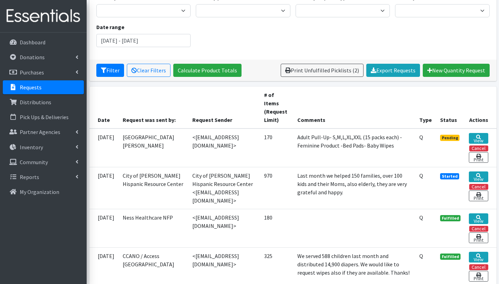
scroll to position [76, 0]
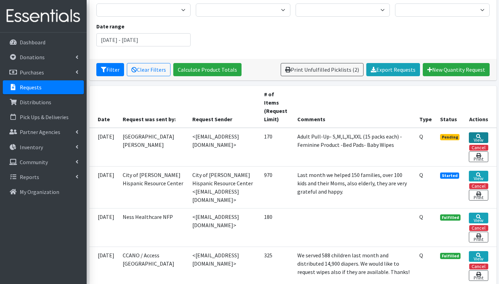
click at [481, 138] on link "View" at bounding box center [478, 137] width 19 height 11
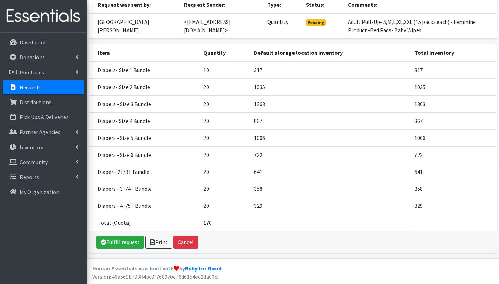
scroll to position [81, 0]
click at [127, 242] on link "Fulfill request" at bounding box center [120, 242] width 48 height 13
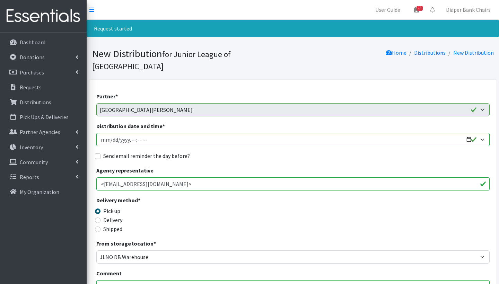
click at [112, 133] on input "Distribution date and time *" at bounding box center [292, 139] width 393 height 13
click at [132, 133] on input "Distribution date and time *" at bounding box center [292, 139] width 393 height 13
type input "2025-08-22T09:00"
click at [233, 166] on div "Agency representative <qfulwiley@stthomaschc.org>" at bounding box center [292, 178] width 393 height 24
click at [100, 154] on input "Send email reminder the day before?" at bounding box center [98, 157] width 6 height 6
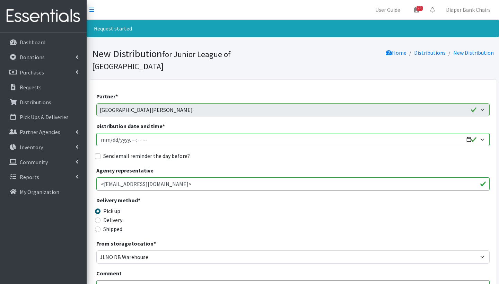
checkbox input "true"
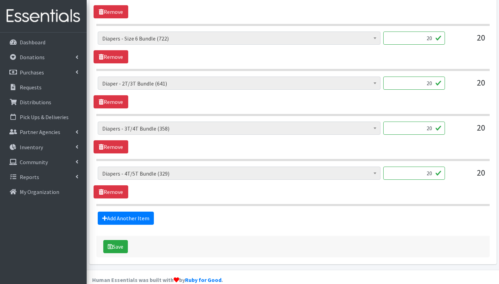
scroll to position [541, 0]
click at [118, 241] on button "Save" at bounding box center [115, 247] width 25 height 13
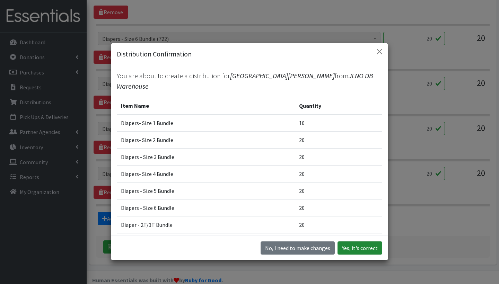
click at [363, 248] on button "Yes, it's correct" at bounding box center [360, 248] width 45 height 13
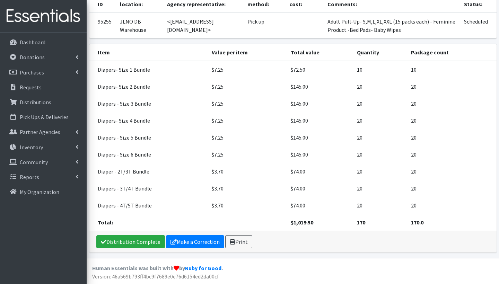
scroll to position [92, 0]
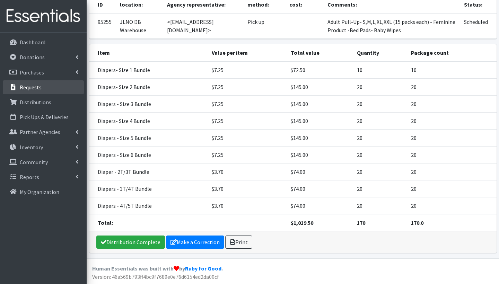
click at [52, 86] on link "Requests" at bounding box center [43, 87] width 81 height 14
